Goal: Check status

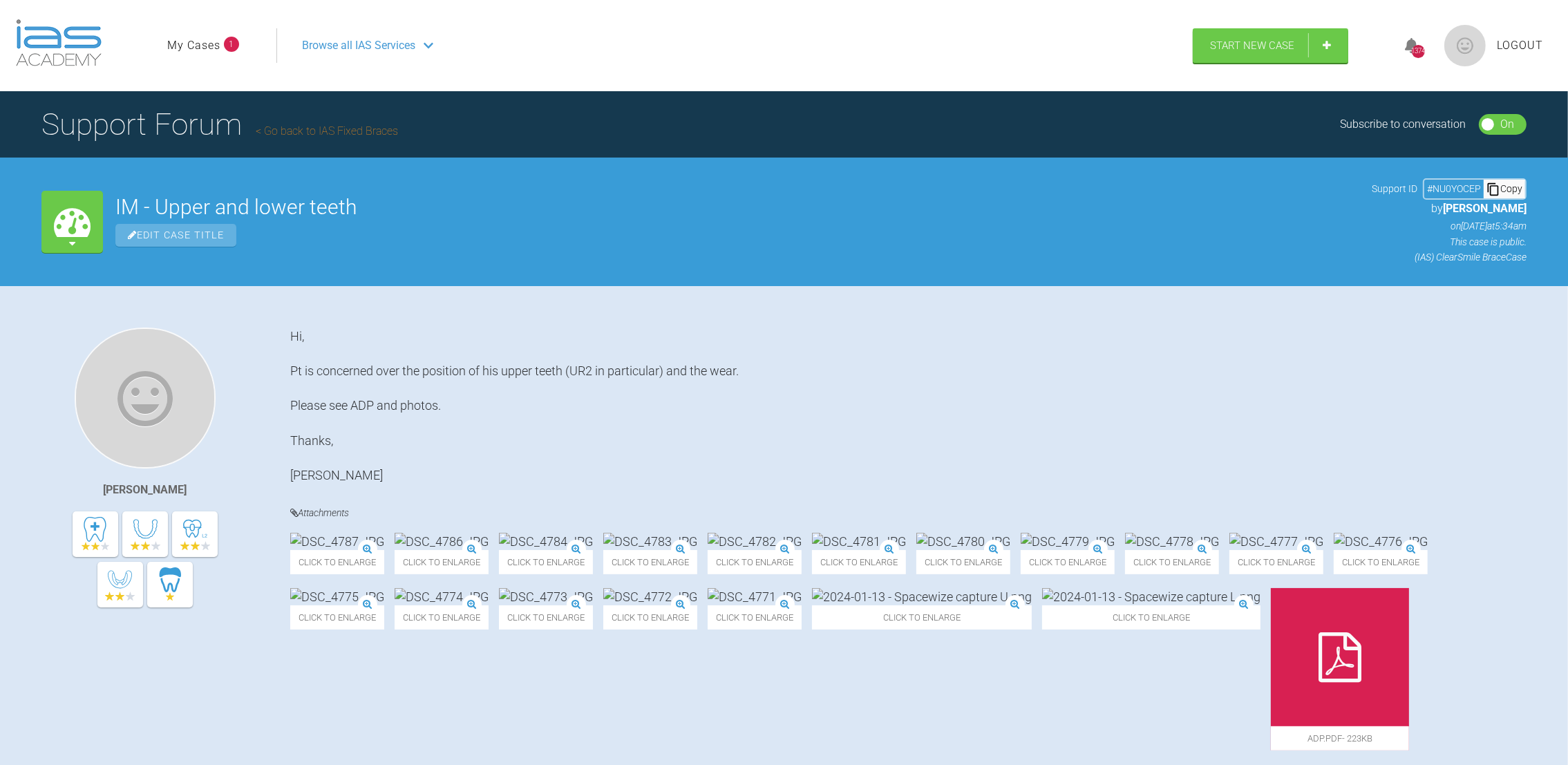
click at [188, 38] on link "My Cases" at bounding box center [193, 45] width 53 height 18
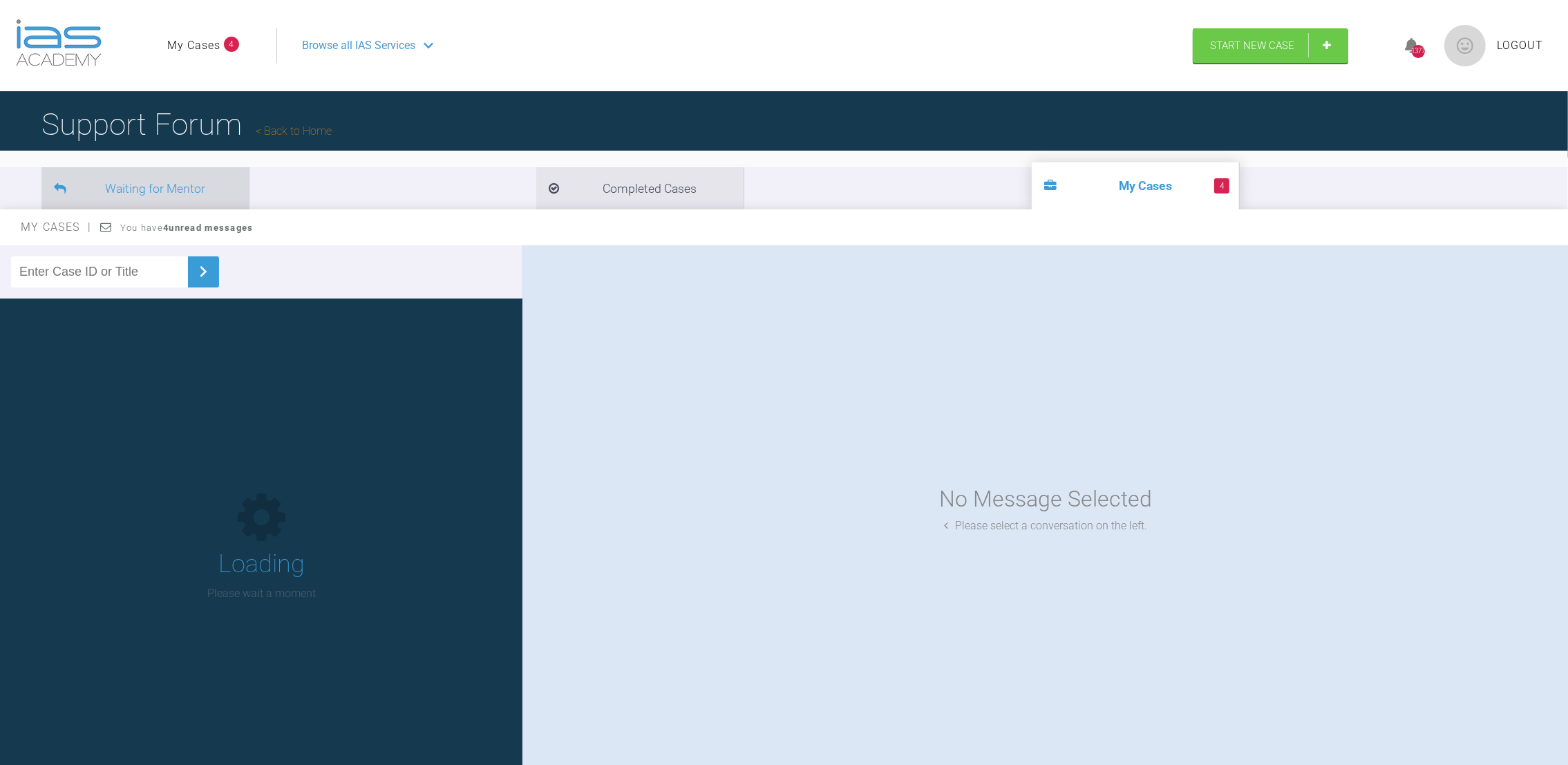
click at [160, 194] on li "Waiting for Mentor" at bounding box center [145, 188] width 208 height 42
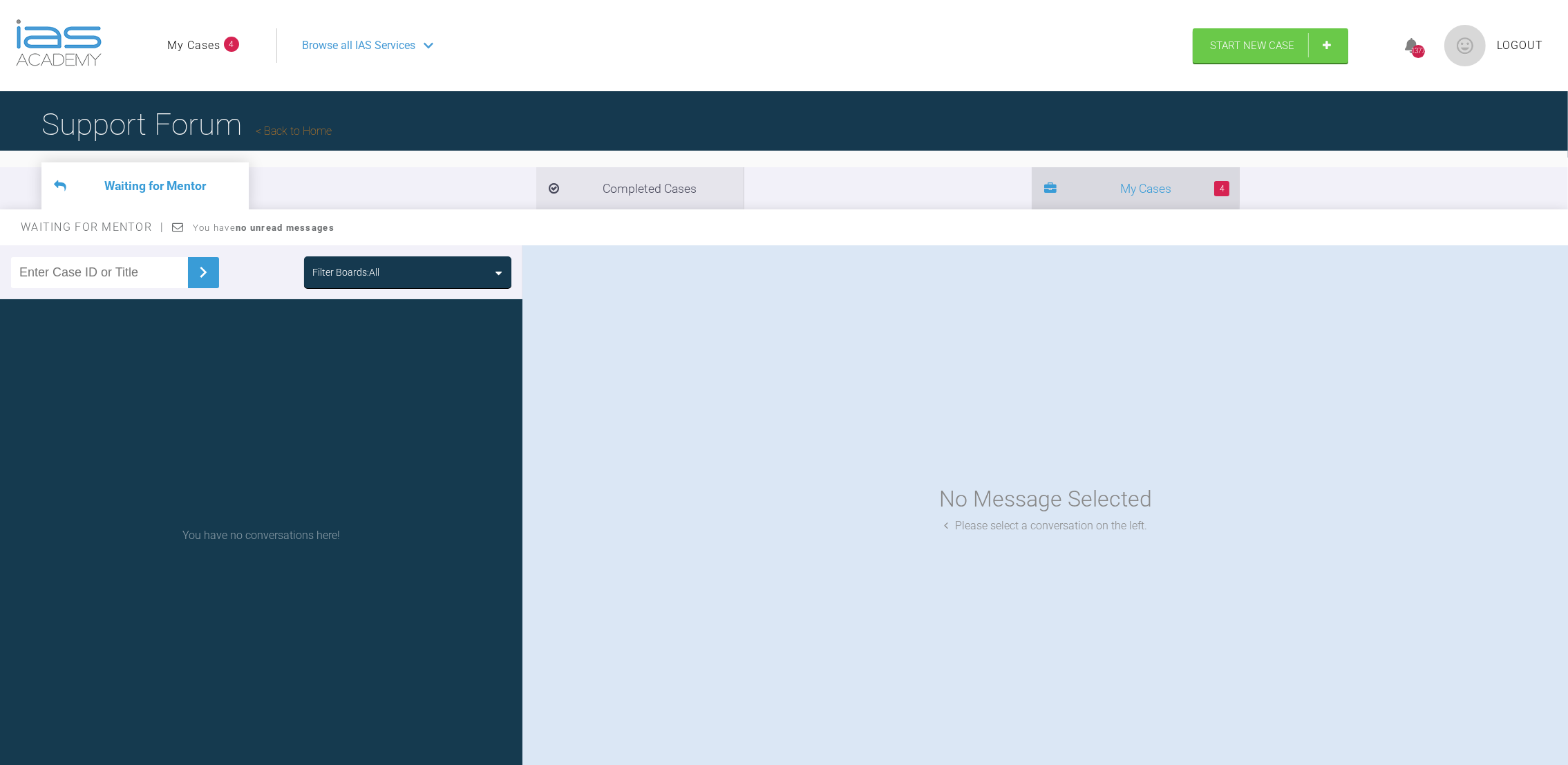
click at [1032, 186] on li "4 My Cases" at bounding box center [1135, 188] width 208 height 42
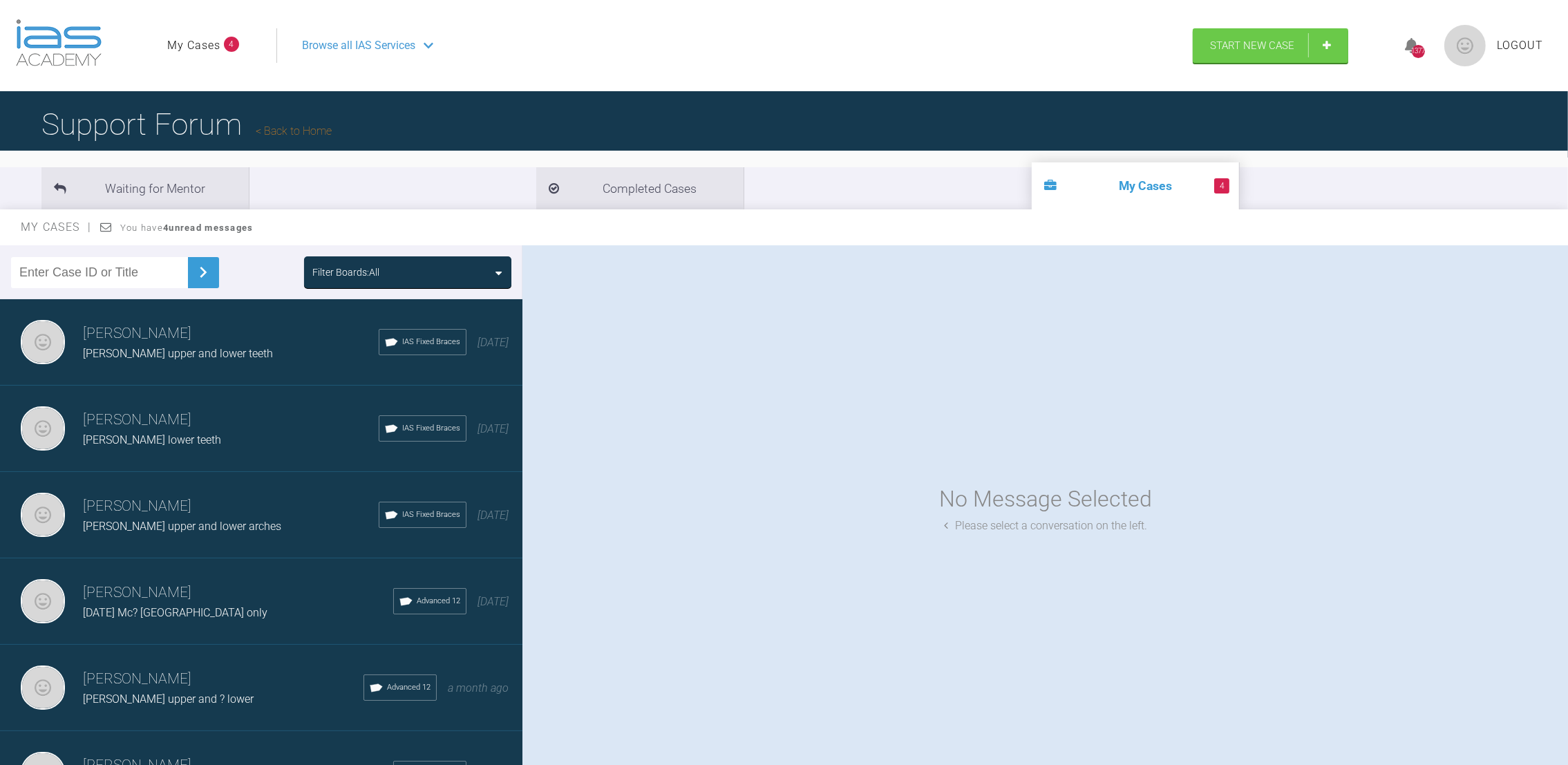
click at [163, 503] on h3 "[PERSON_NAME]" at bounding box center [230, 506] width 295 height 23
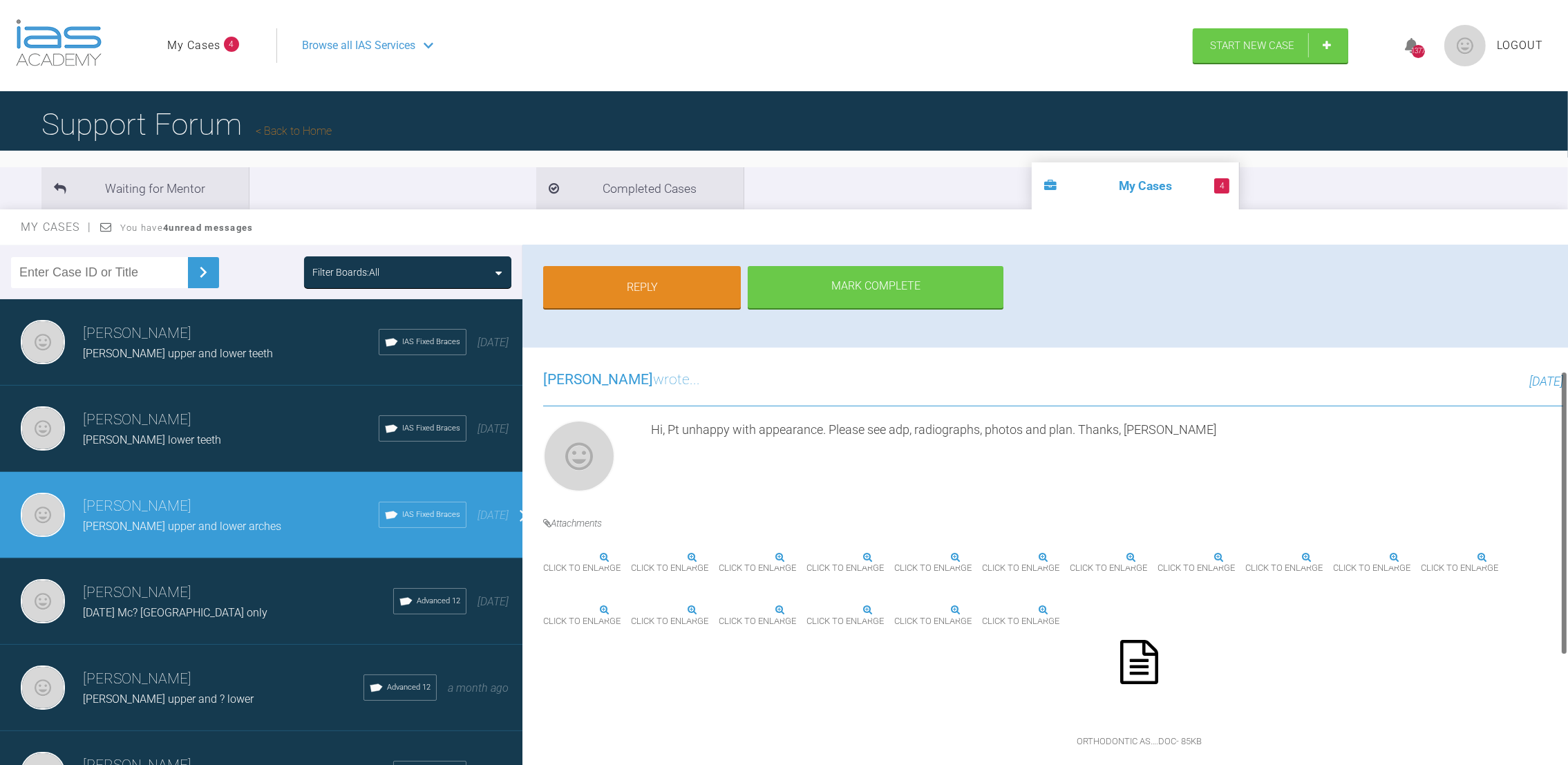
drag, startPoint x: 1562, startPoint y: 390, endPoint x: 1572, endPoint y: 516, distance: 126.4
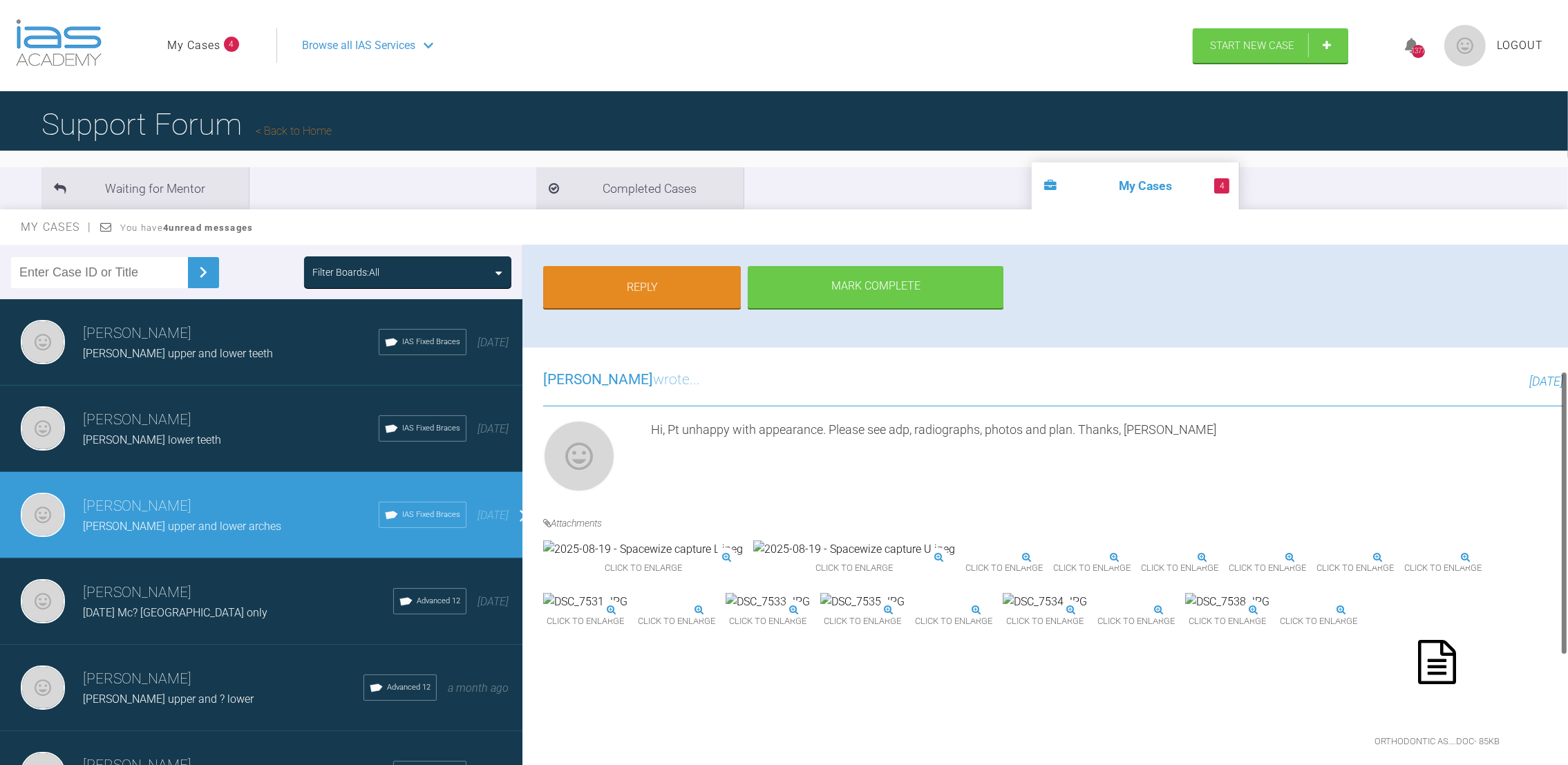
click at [1567, 516] on html "My Cases 4 Logout Browse all IAS Services Start New Case 1377 Logout Support Fo…" at bounding box center [784, 454] width 1568 height 909
click at [657, 558] on img at bounding box center [643, 549] width 200 height 18
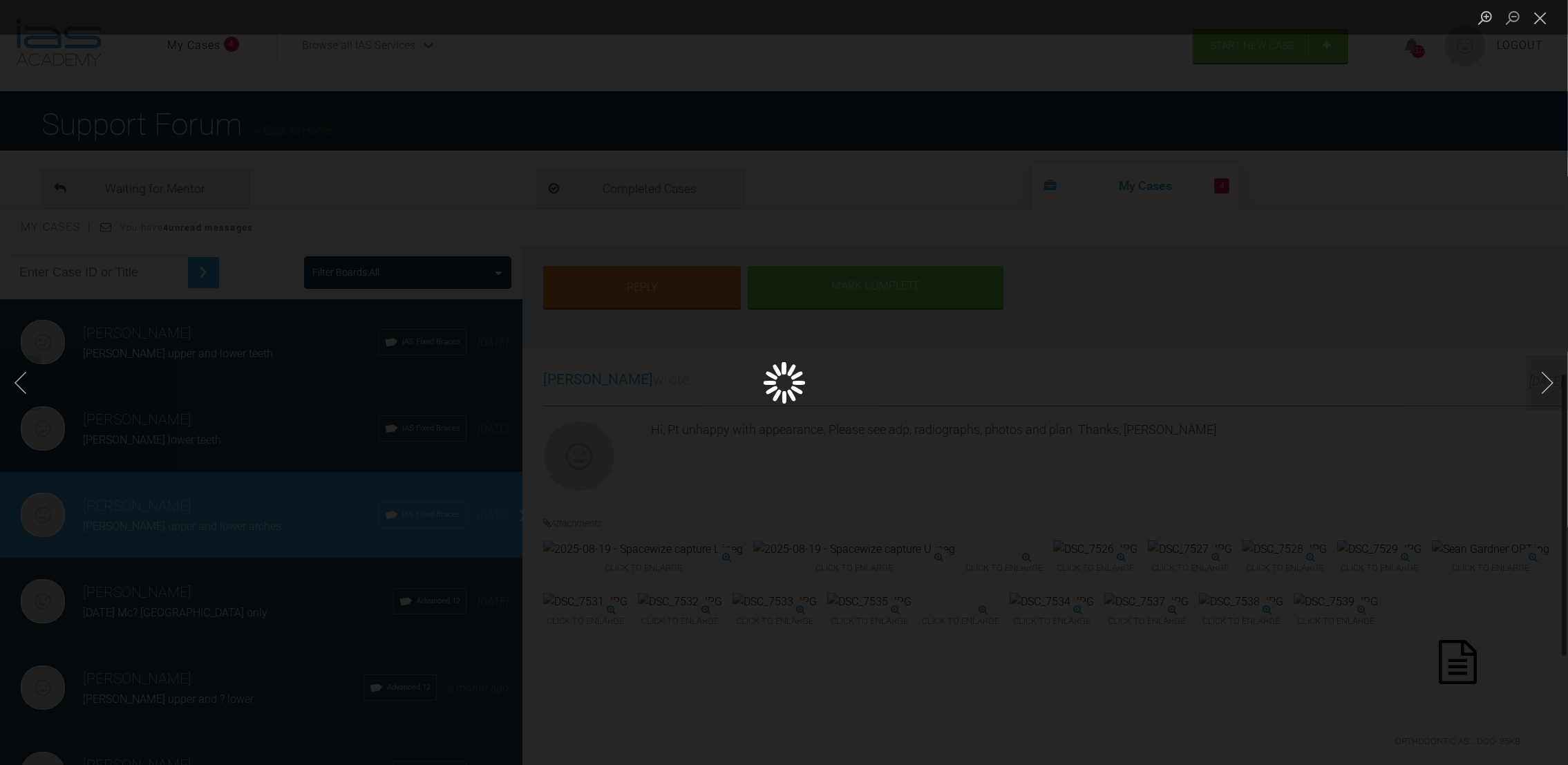
click at [657, 579] on div "Lightbox" at bounding box center [784, 382] width 1568 height 765
click at [1546, 22] on button "Close lightbox" at bounding box center [1540, 18] width 28 height 24
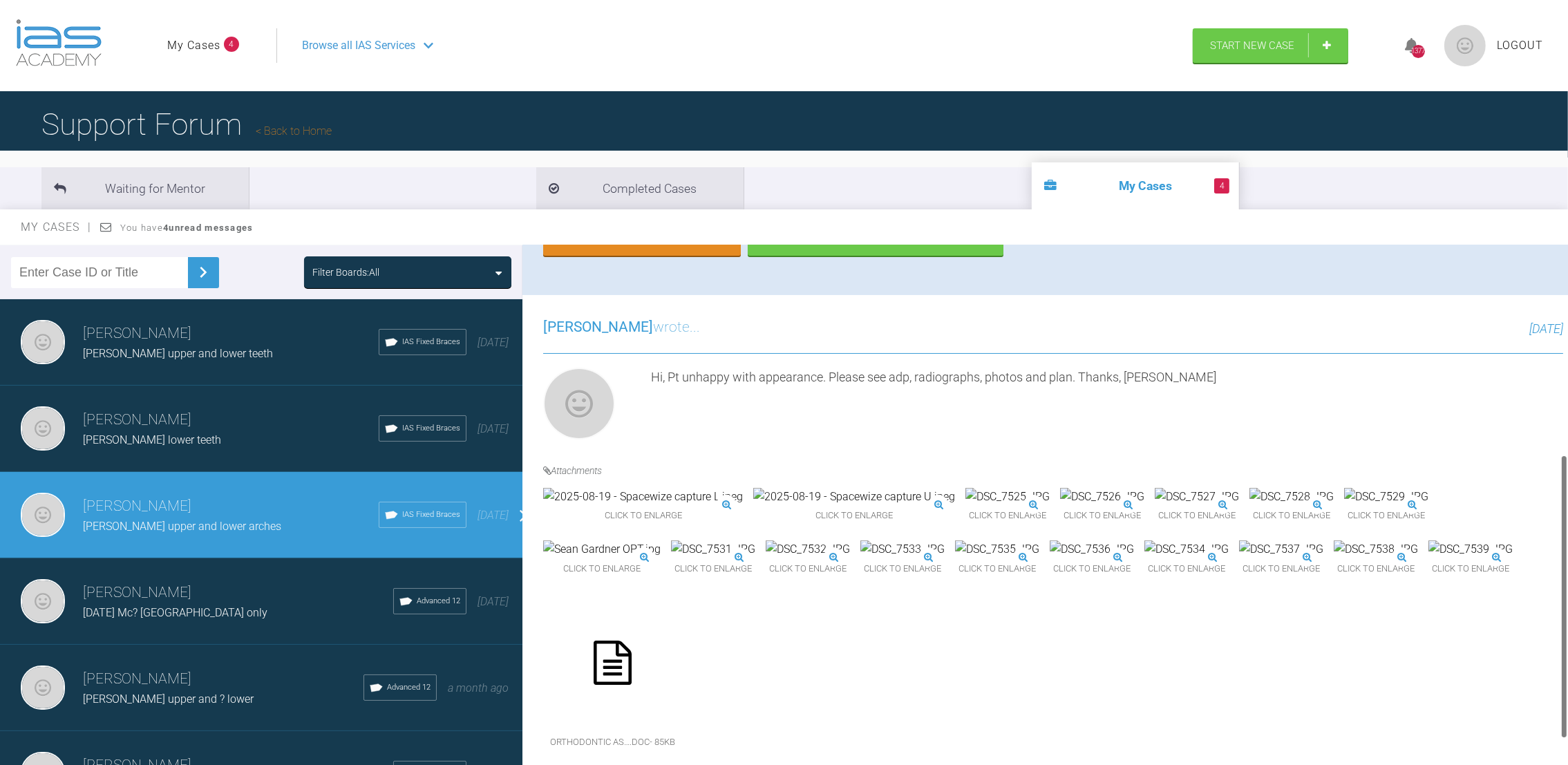
scroll to position [391, 0]
drag, startPoint x: 1564, startPoint y: 418, endPoint x: 1562, endPoint y: 498, distance: 80.0
click at [1562, 498] on div at bounding box center [1564, 596] width 5 height 284
click at [767, 488] on img at bounding box center [854, 497] width 202 height 18
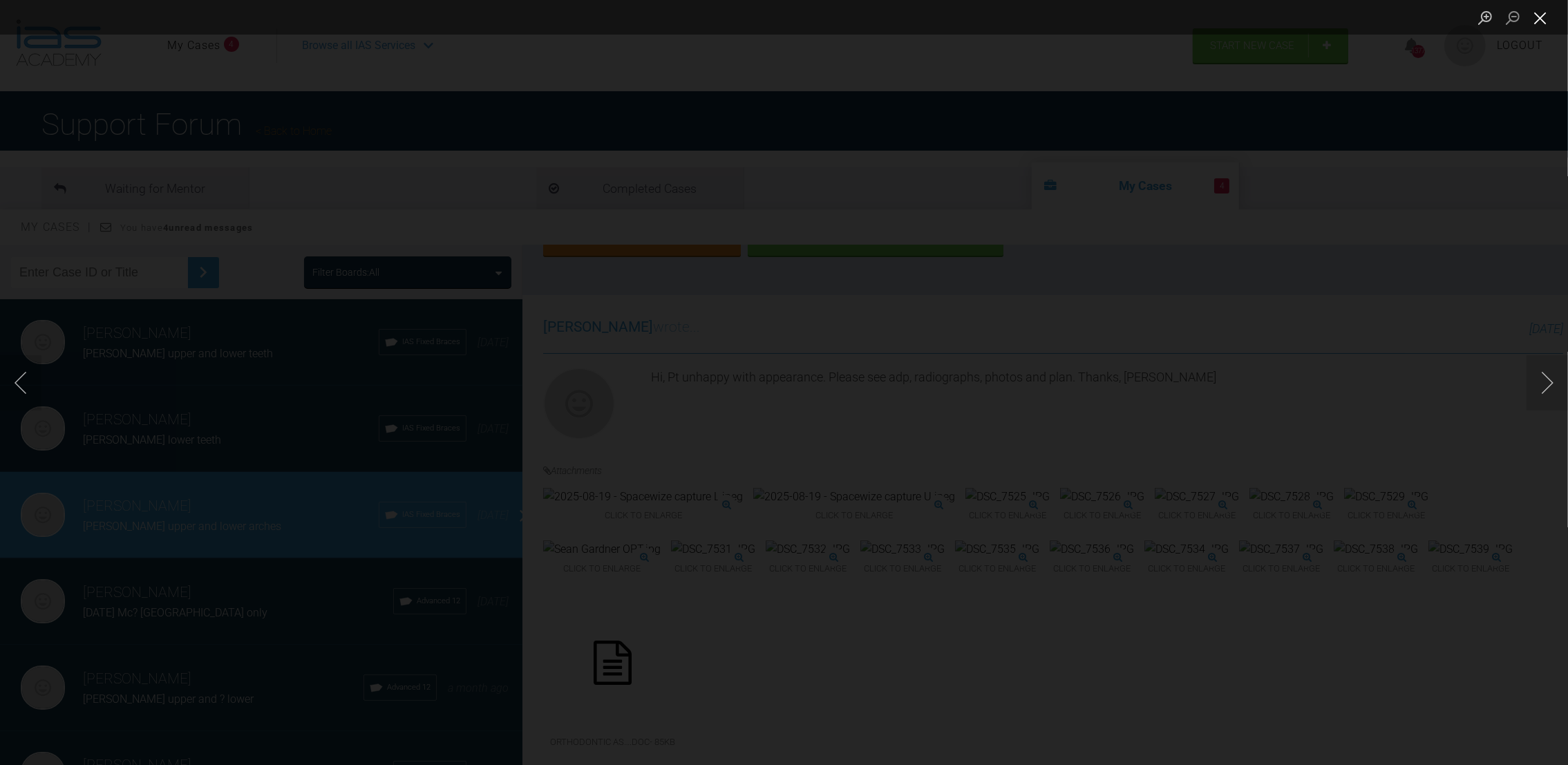
click at [1540, 16] on button "Close lightbox" at bounding box center [1540, 18] width 28 height 24
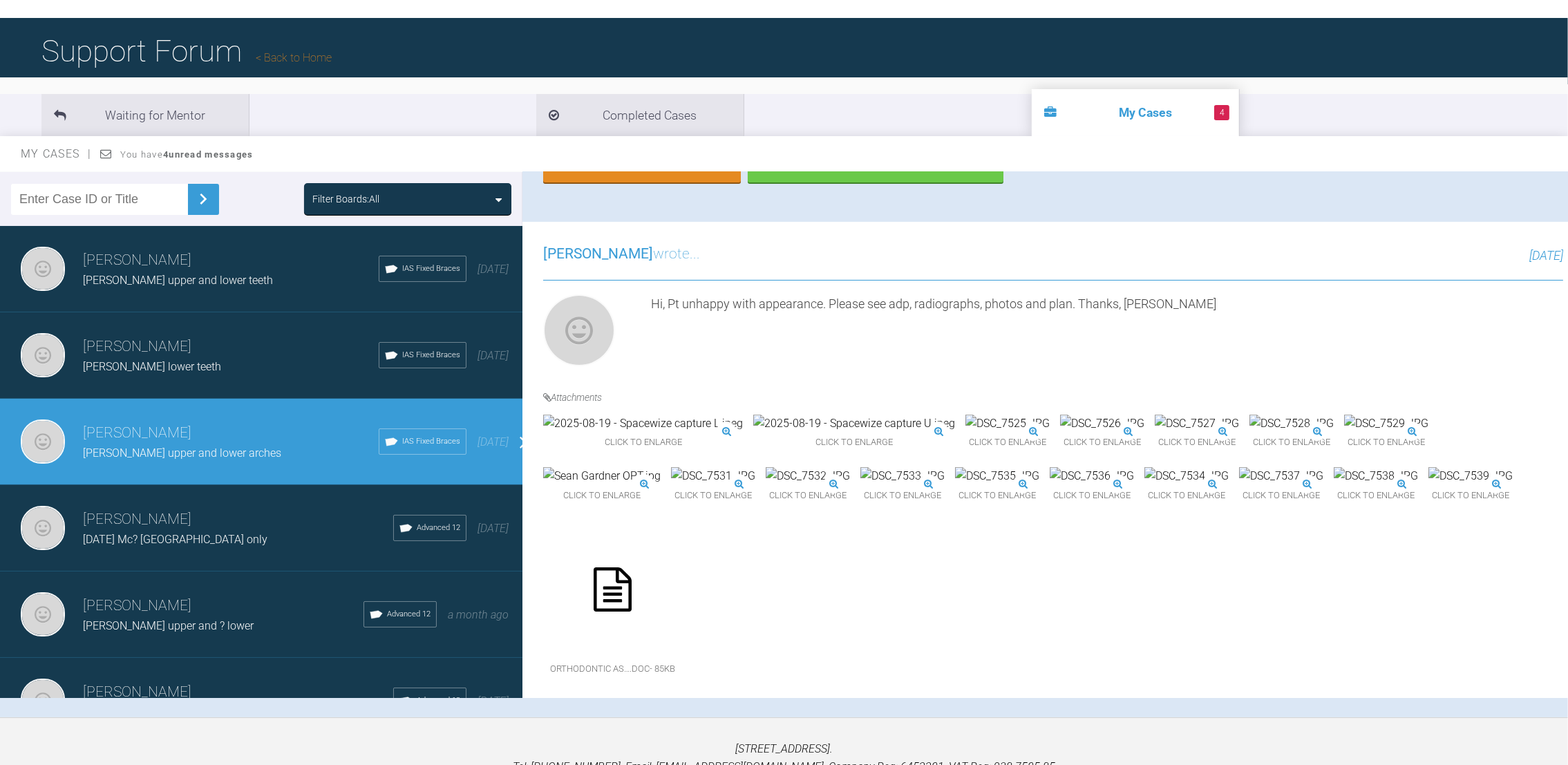
scroll to position [76, 0]
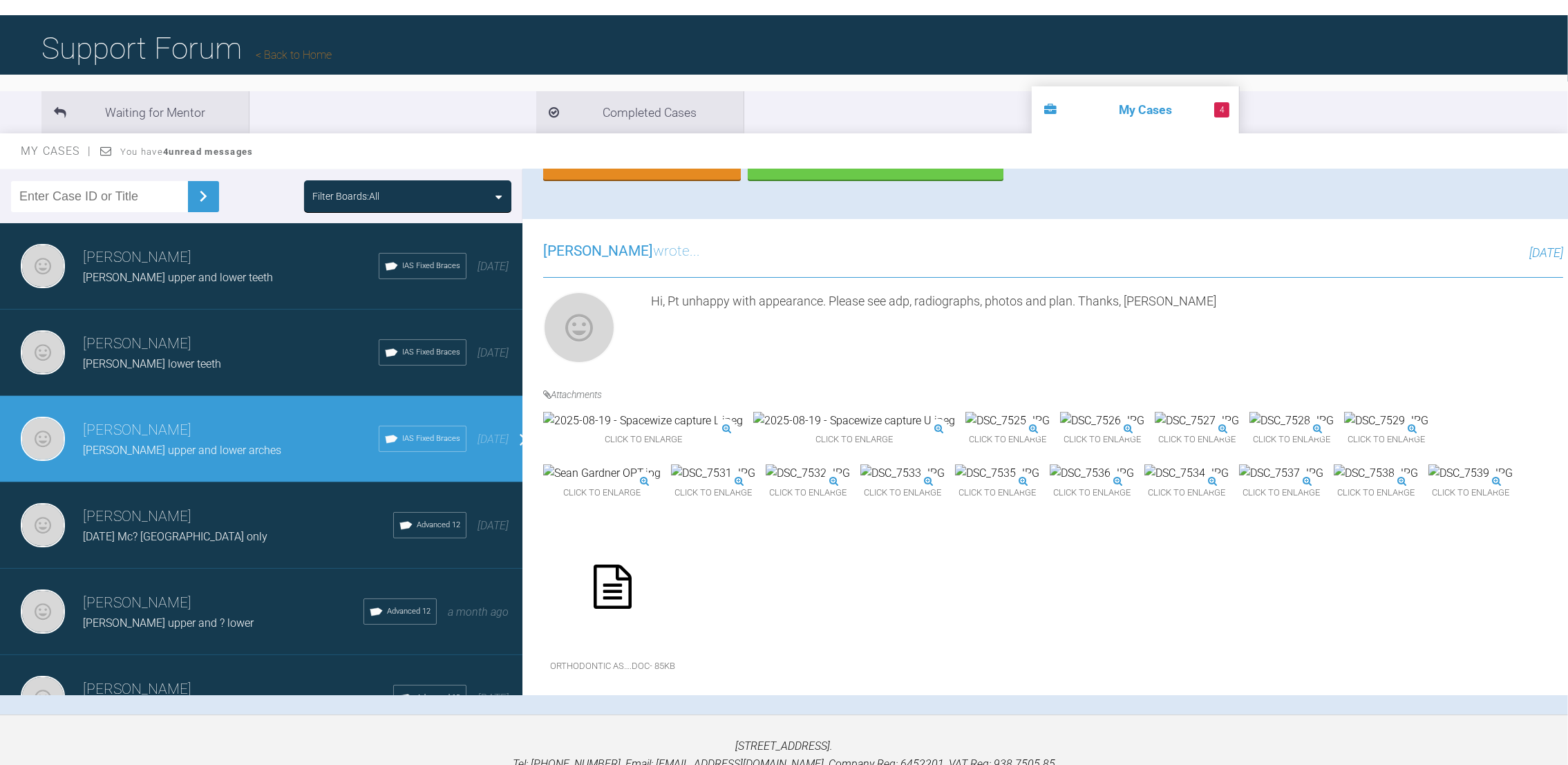
click at [1333, 412] on img at bounding box center [1291, 420] width 84 height 18
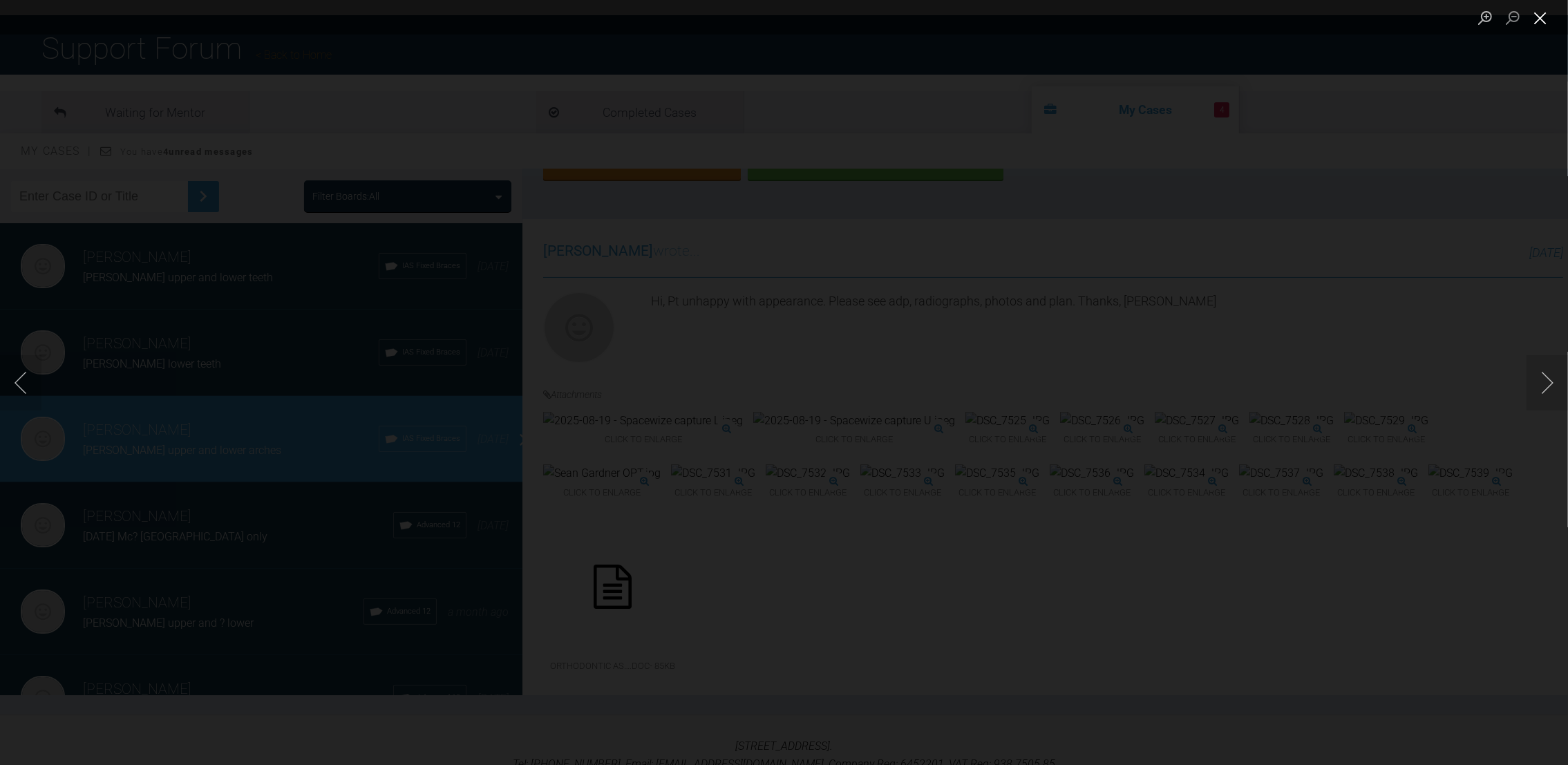
click at [1542, 14] on button "Close lightbox" at bounding box center [1540, 18] width 28 height 24
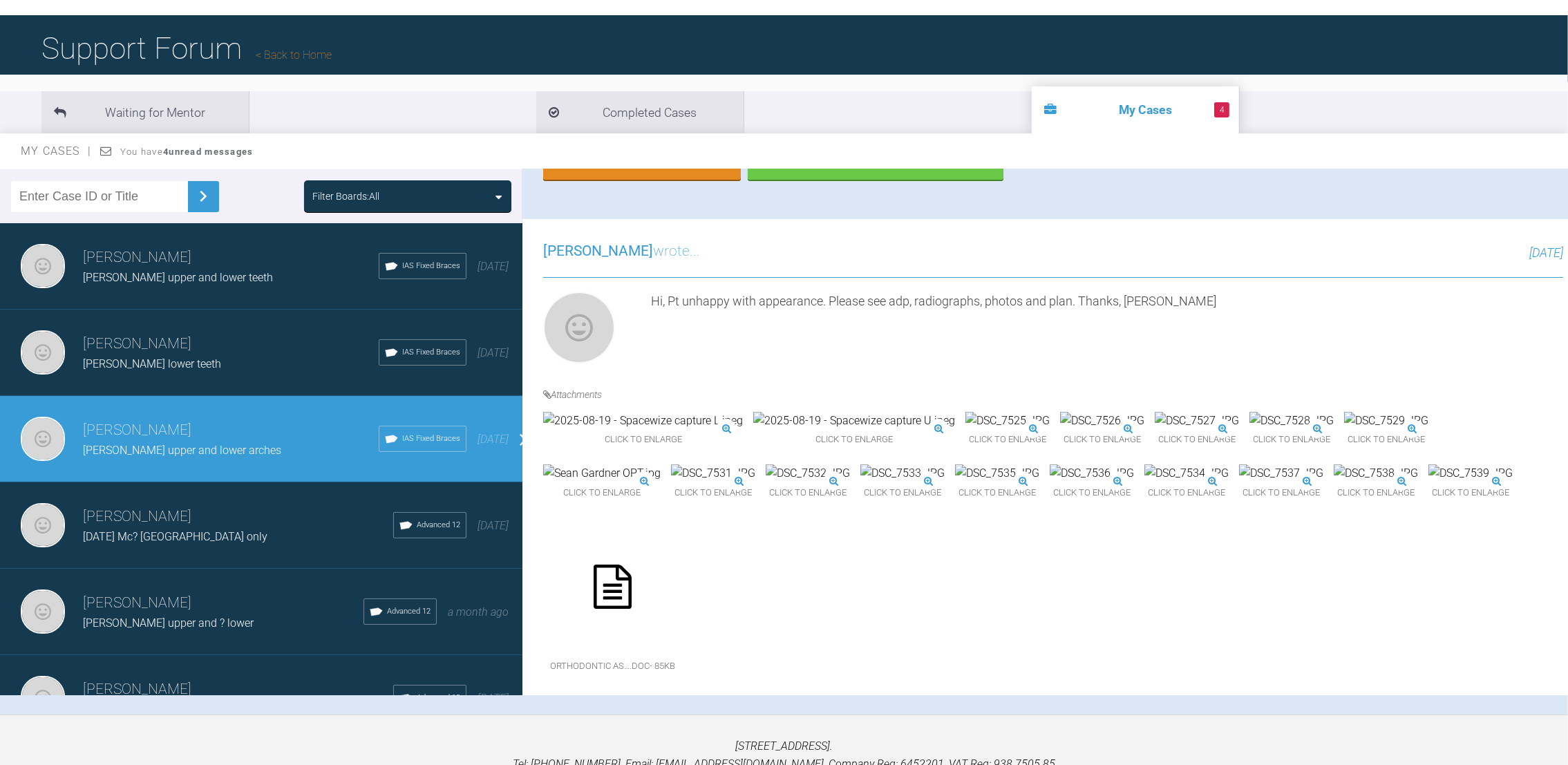
click at [966, 412] on img at bounding box center [1008, 420] width 84 height 18
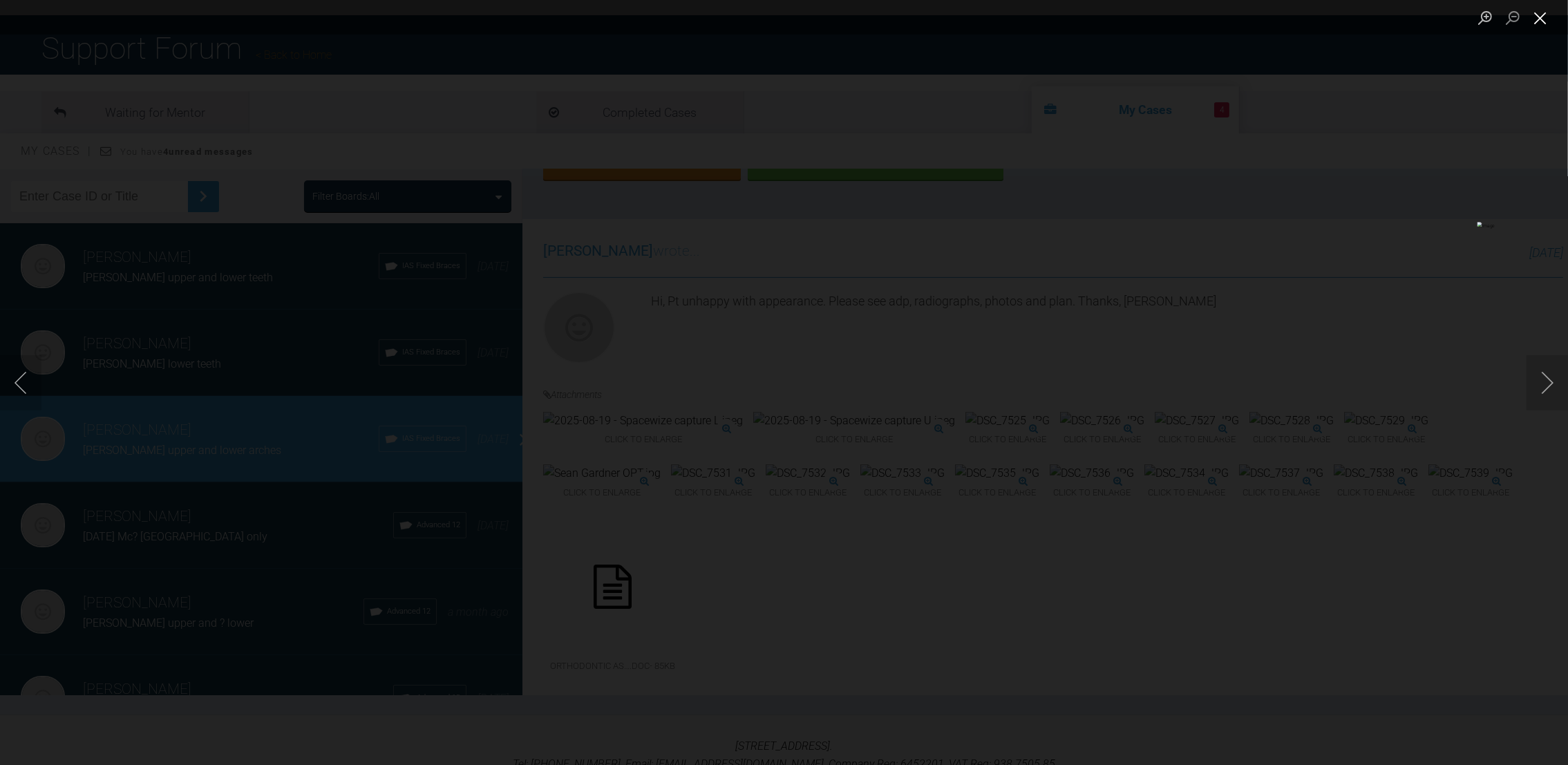
click at [1532, 15] on button "Close lightbox" at bounding box center [1540, 18] width 28 height 24
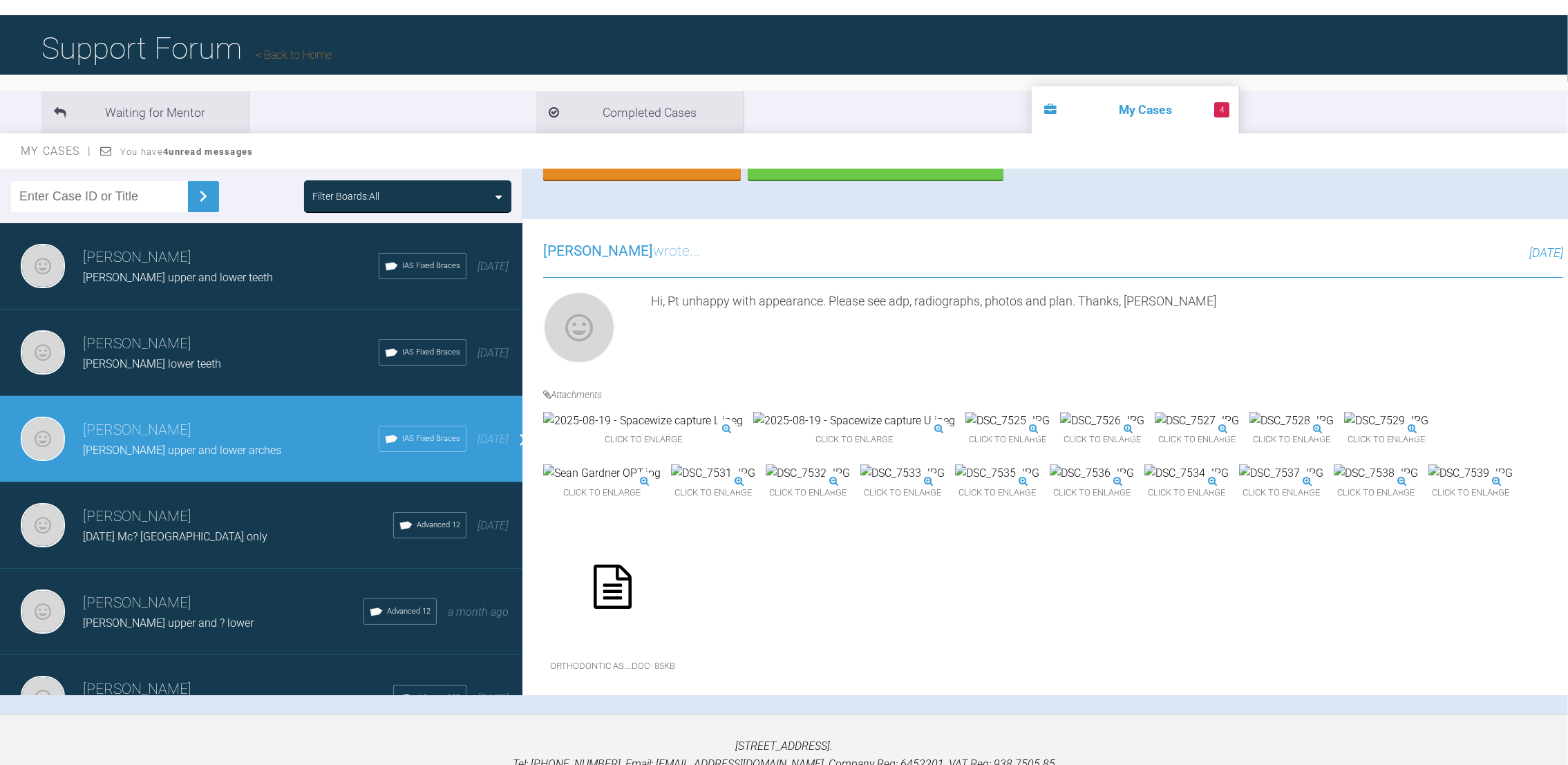
click at [1344, 430] on img at bounding box center [1386, 420] width 84 height 18
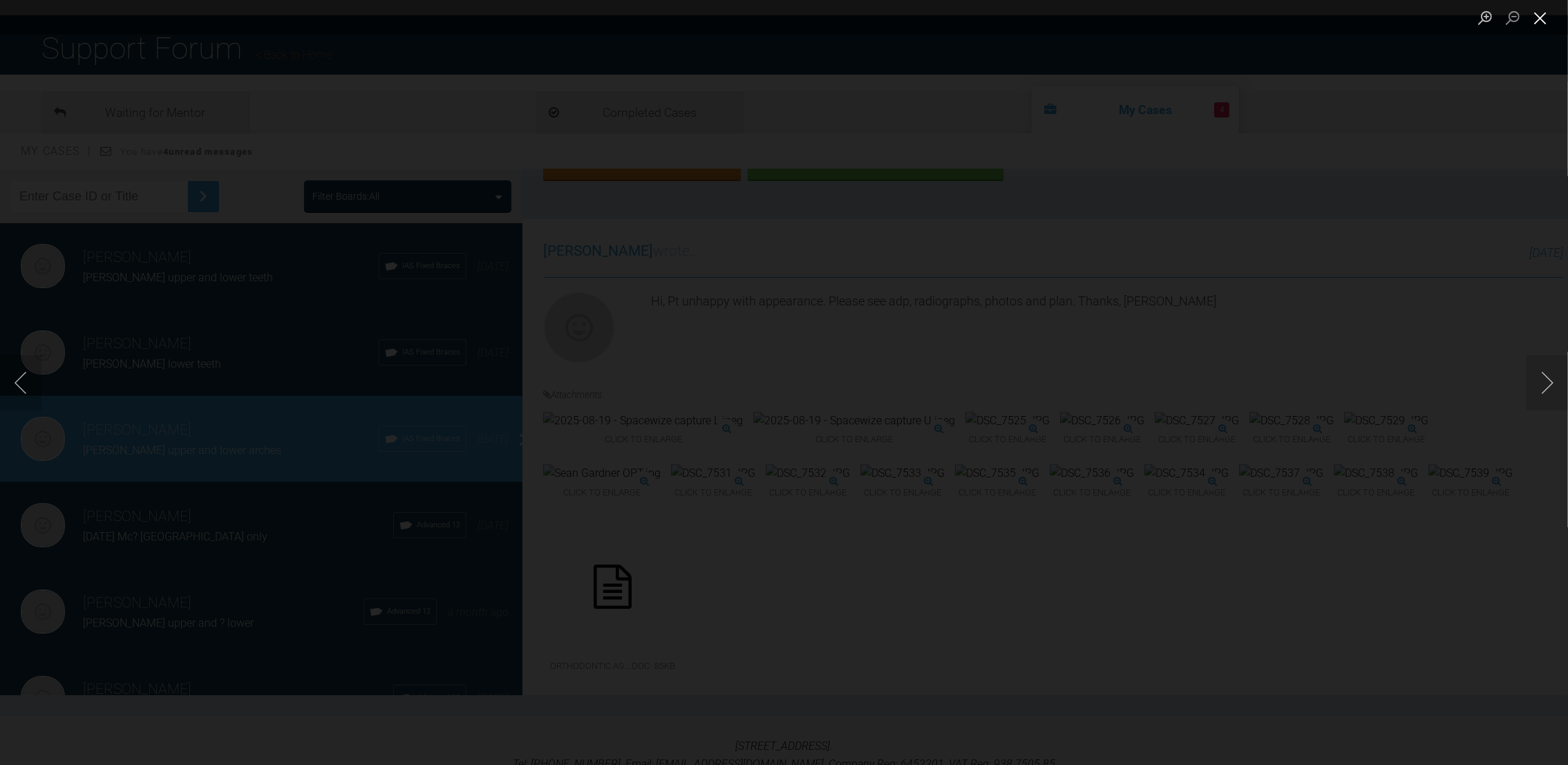
click at [1537, 26] on button "Close lightbox" at bounding box center [1540, 18] width 28 height 24
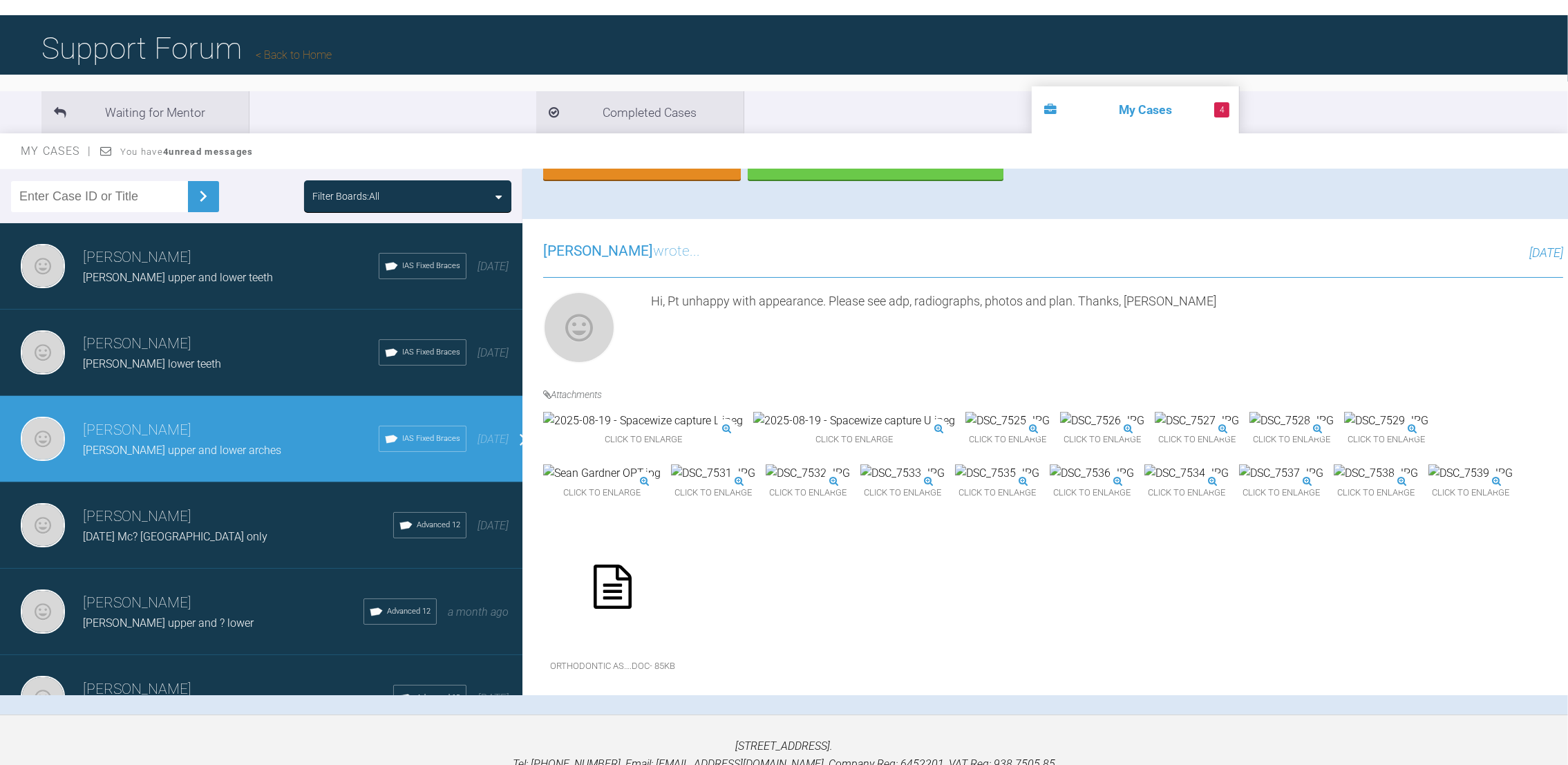
click at [1060, 412] on img at bounding box center [1102, 420] width 84 height 18
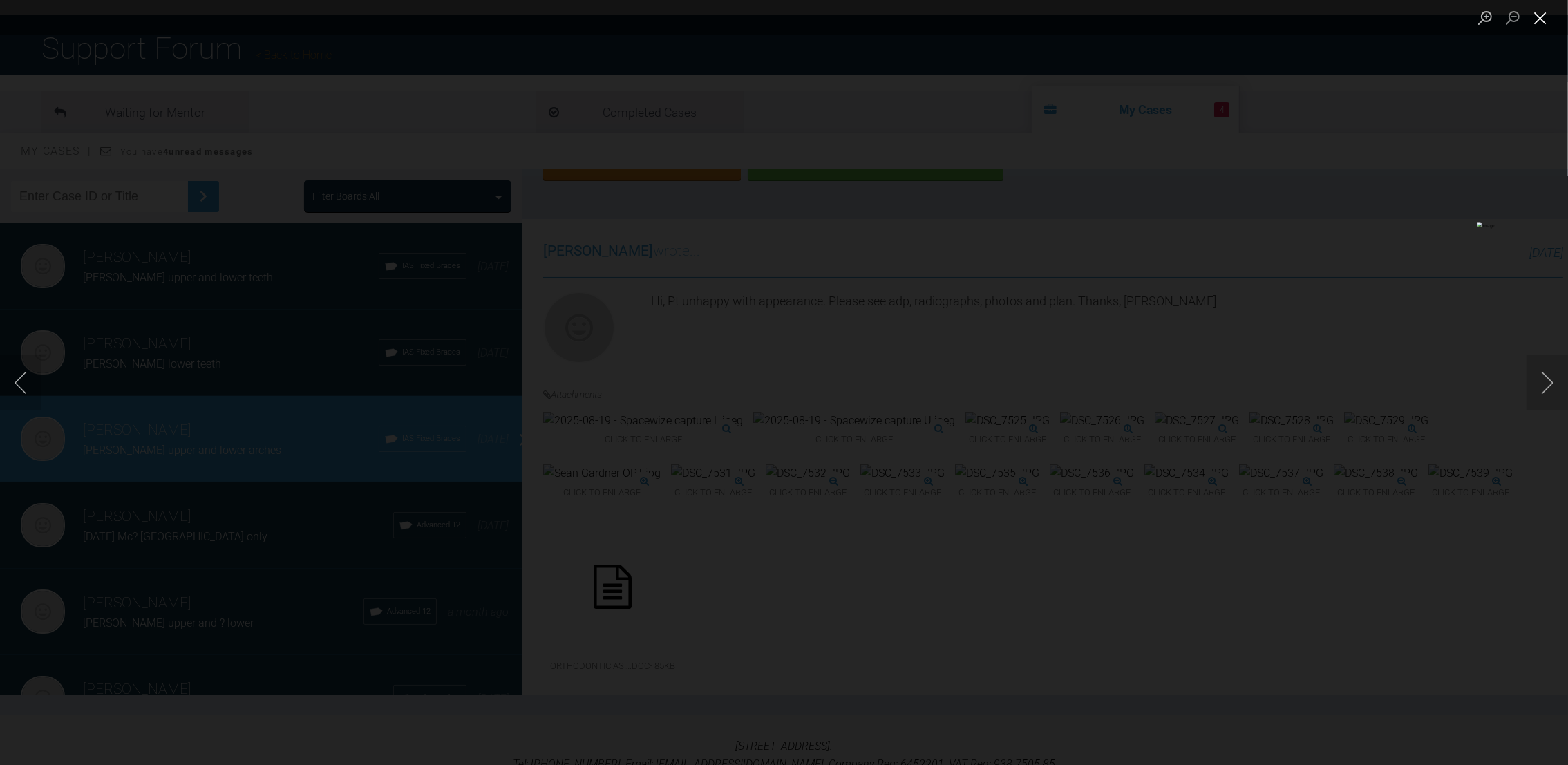
click at [1535, 21] on button "Close lightbox" at bounding box center [1540, 18] width 28 height 24
